Goal: Transaction & Acquisition: Purchase product/service

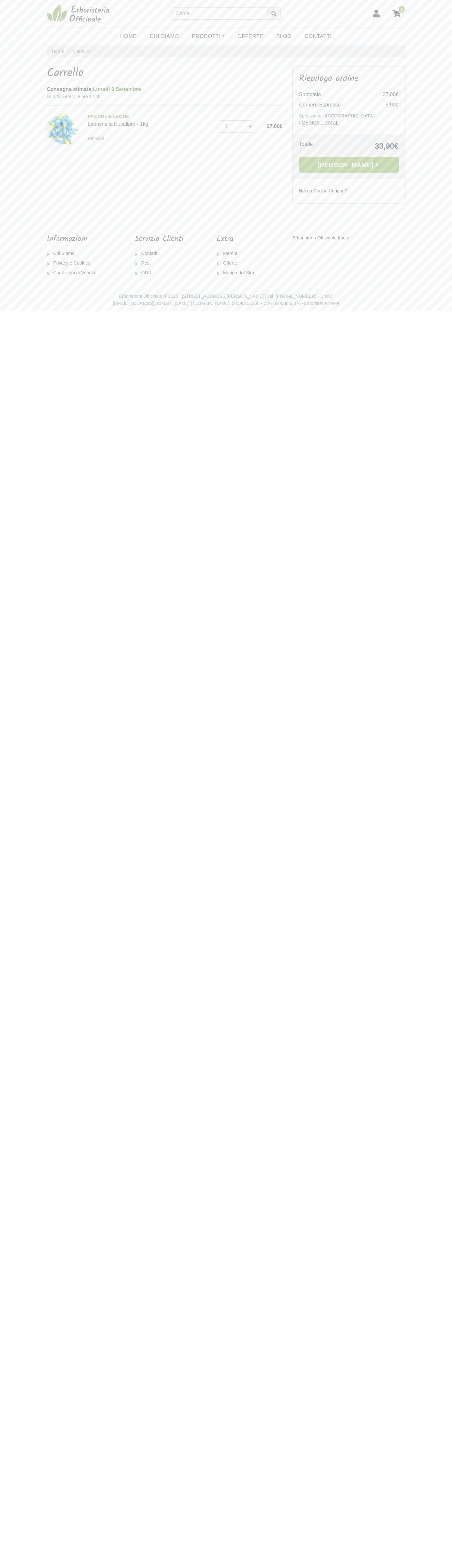
click at [348, 158] on link "[PERSON_NAME]" at bounding box center [348, 164] width 99 height 15
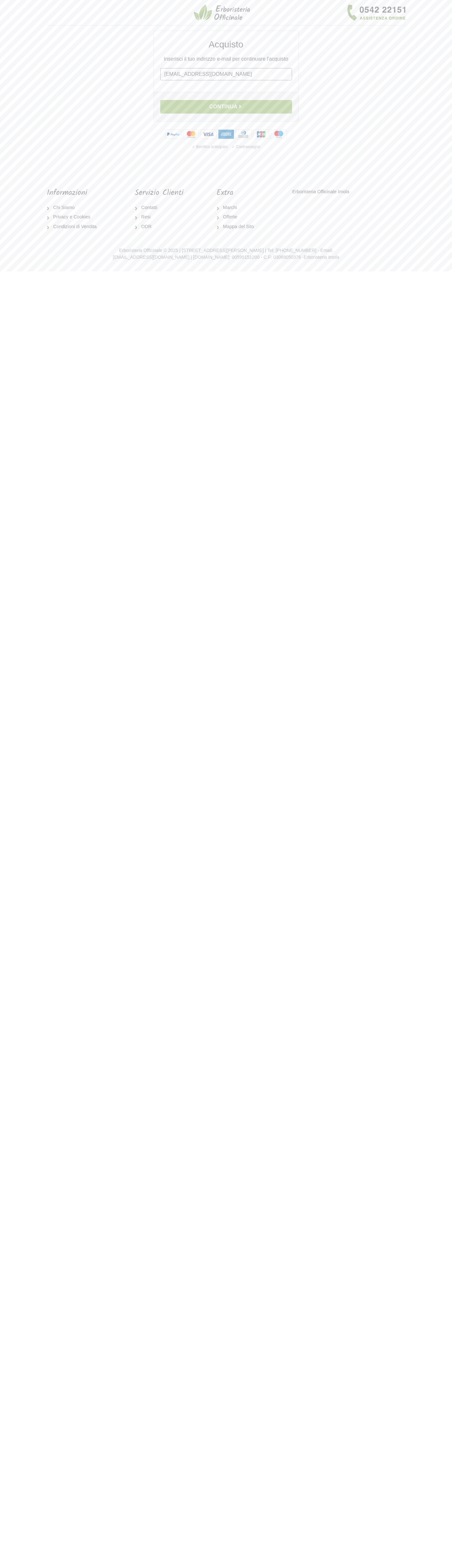
type input "[EMAIL_ADDRESS][DOMAIN_NAME]"
click at [226, 107] on button "Continua" at bounding box center [226, 107] width 132 height 13
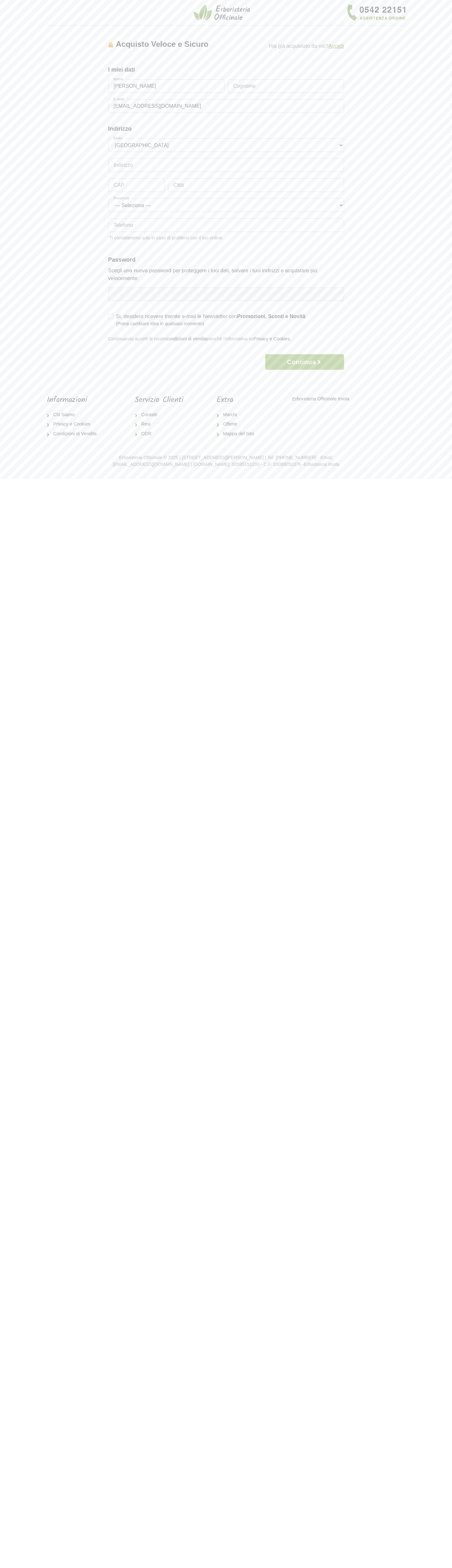
type input "[PERSON_NAME]"
type input "Via Federico Confalonieri 4"
type input "20124"
type input "milan"
type input "6502530000"
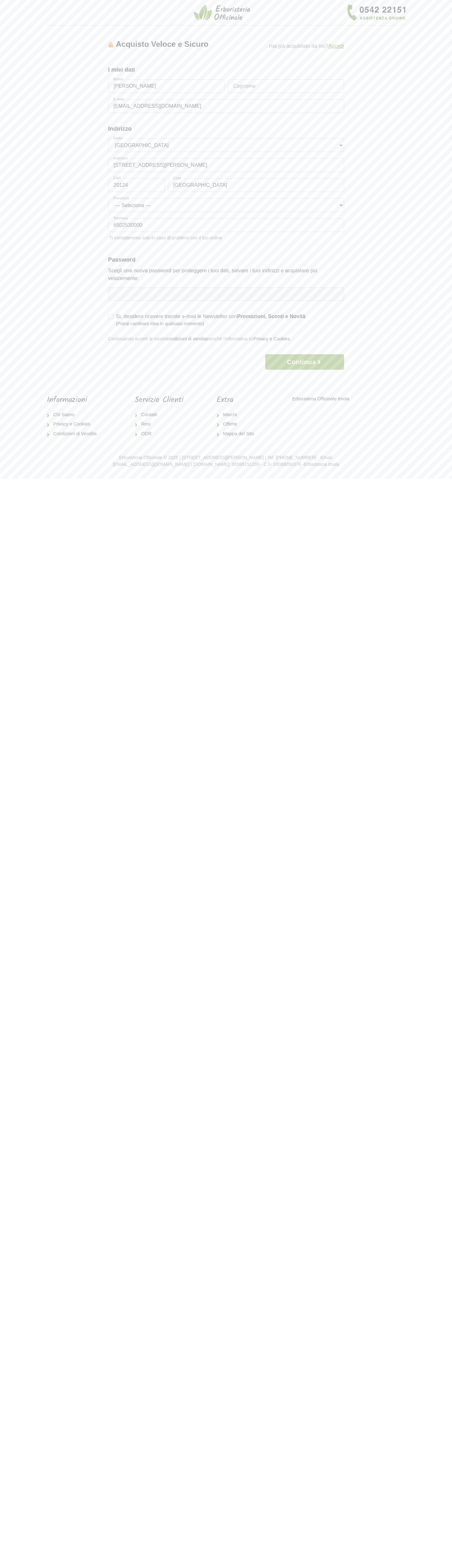
click at [305, 362] on button "Continua" at bounding box center [304, 362] width 79 height 15
type input "Rossi"
type input "Via Federico Confalonieri 4"
click at [305, 386] on button "Continua" at bounding box center [304, 385] width 79 height 15
